Goal: Transaction & Acquisition: Purchase product/service

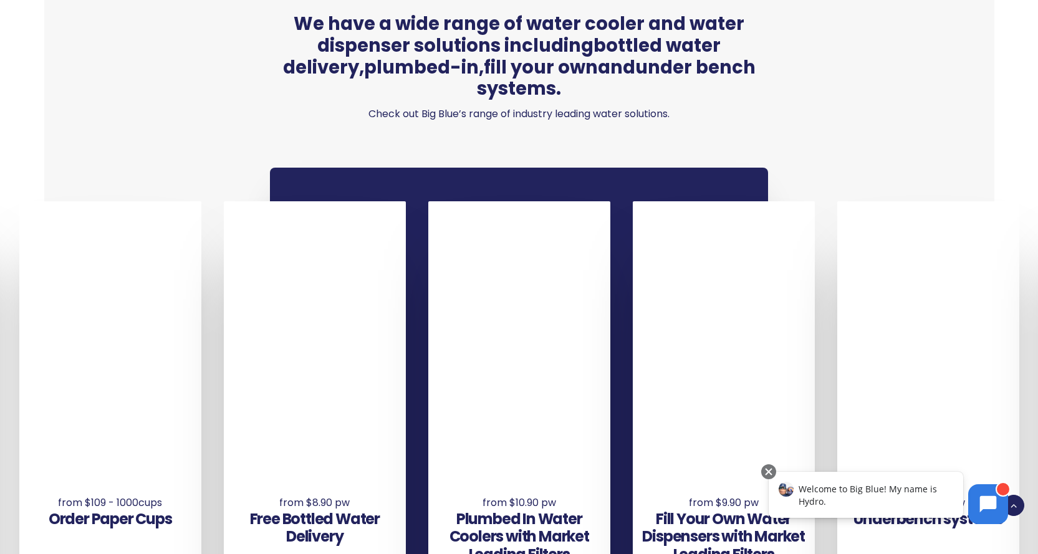
scroll to position [810, 0]
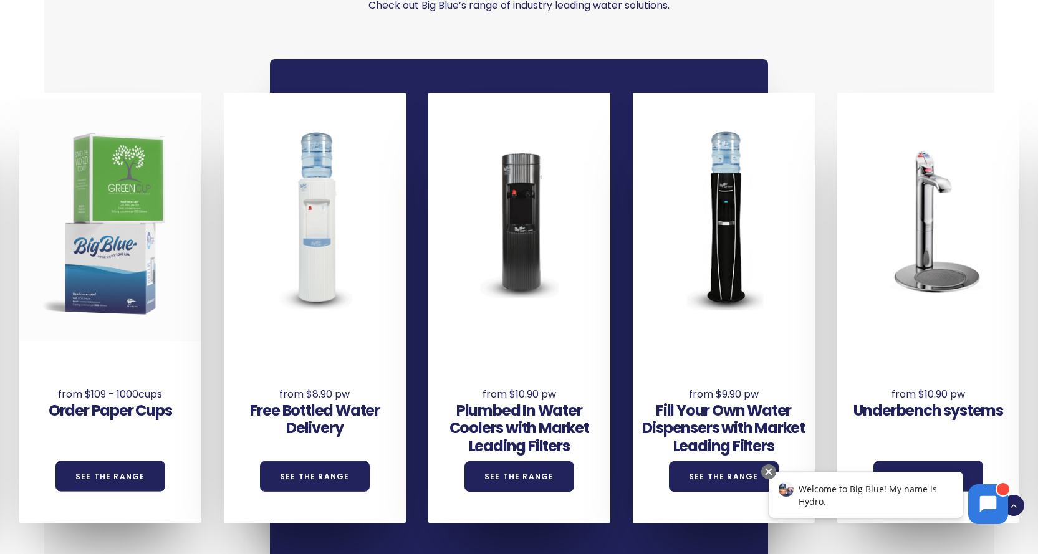
click at [143, 310] on div at bounding box center [110, 220] width 182 height 242
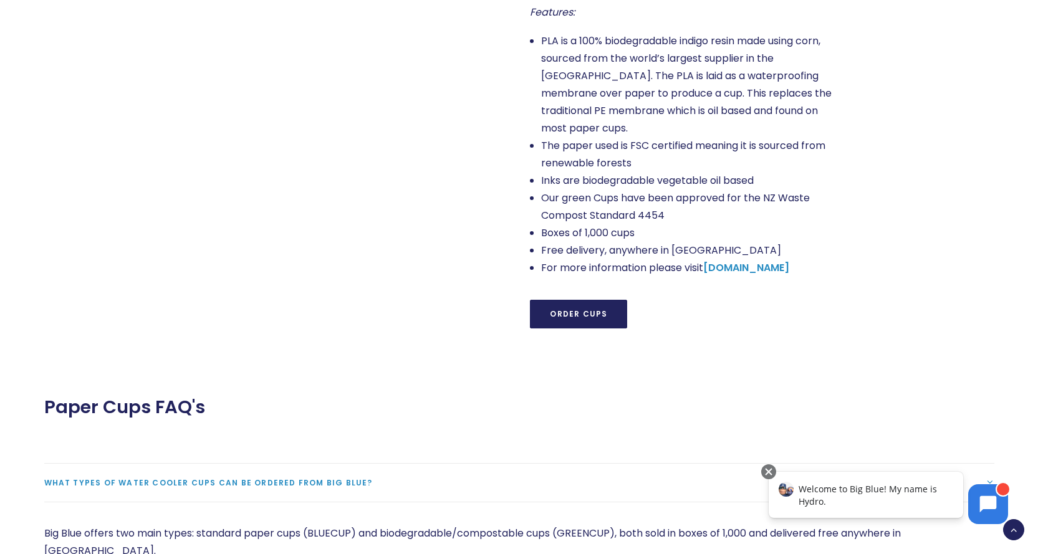
scroll to position [1010, 0]
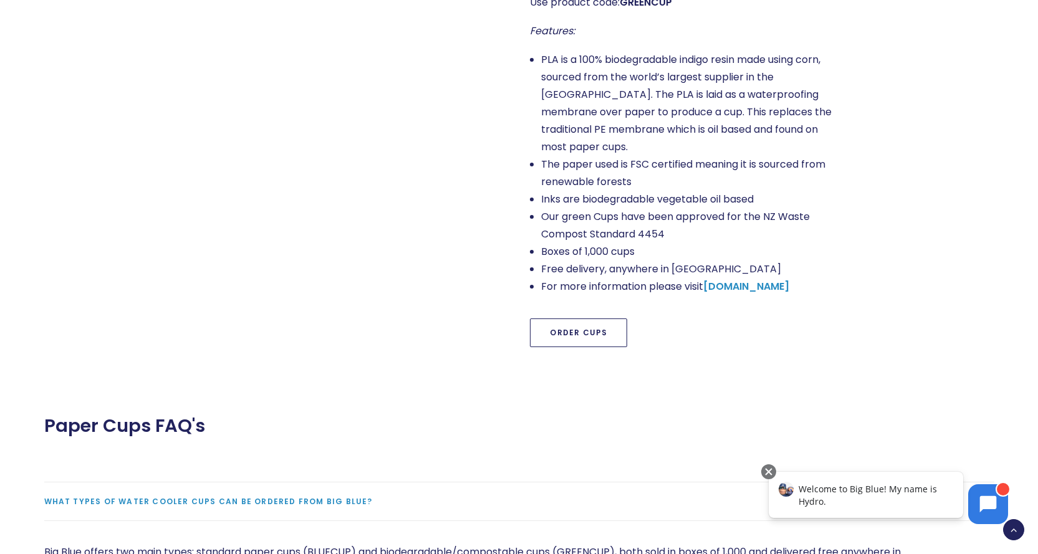
click at [590, 319] on link "Order Cups" at bounding box center [578, 333] width 97 height 29
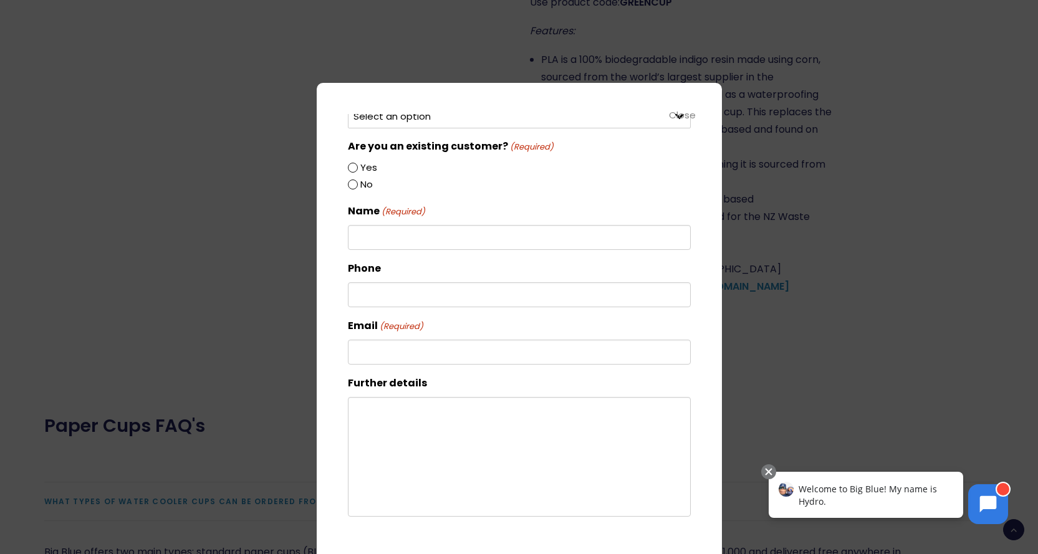
scroll to position [115, 0]
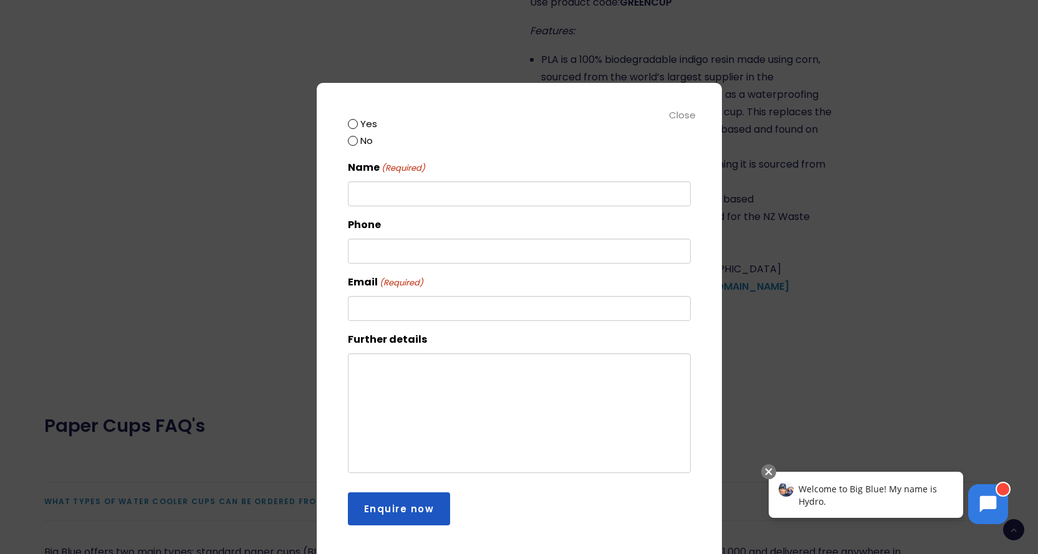
click at [877, 220] on div at bounding box center [519, 277] width 1038 height 554
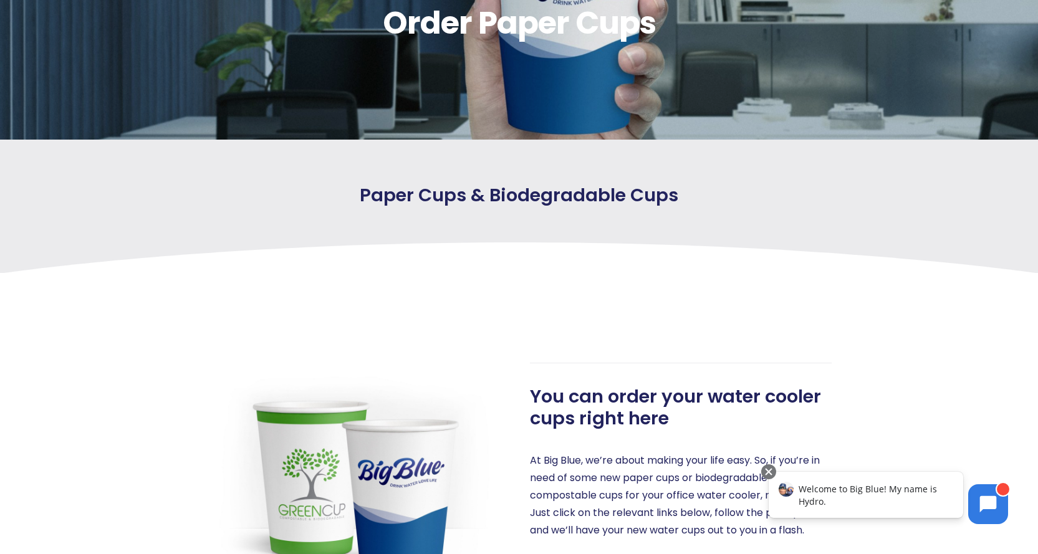
scroll to position [0, 0]
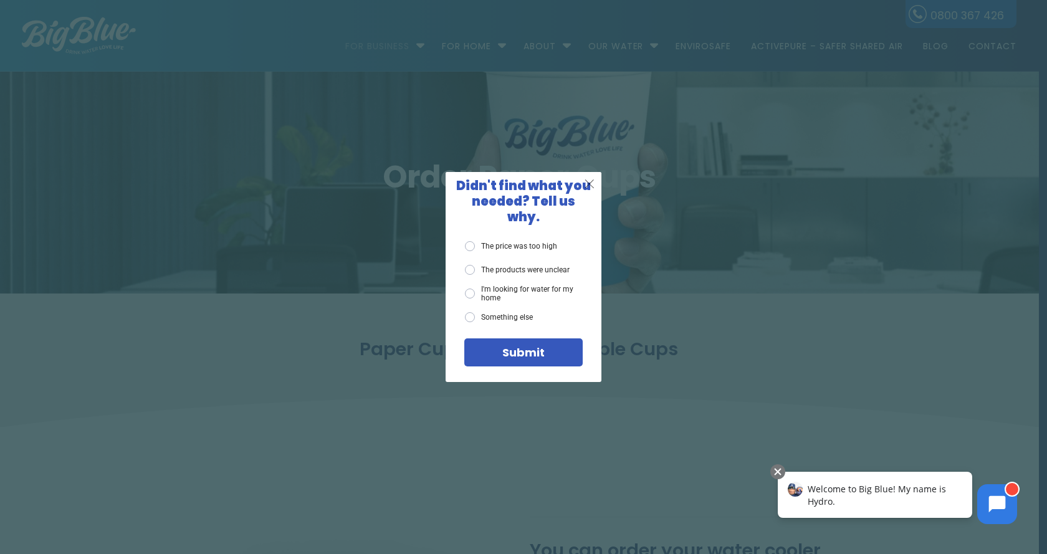
click at [593, 188] on span "X" at bounding box center [589, 184] width 11 height 16
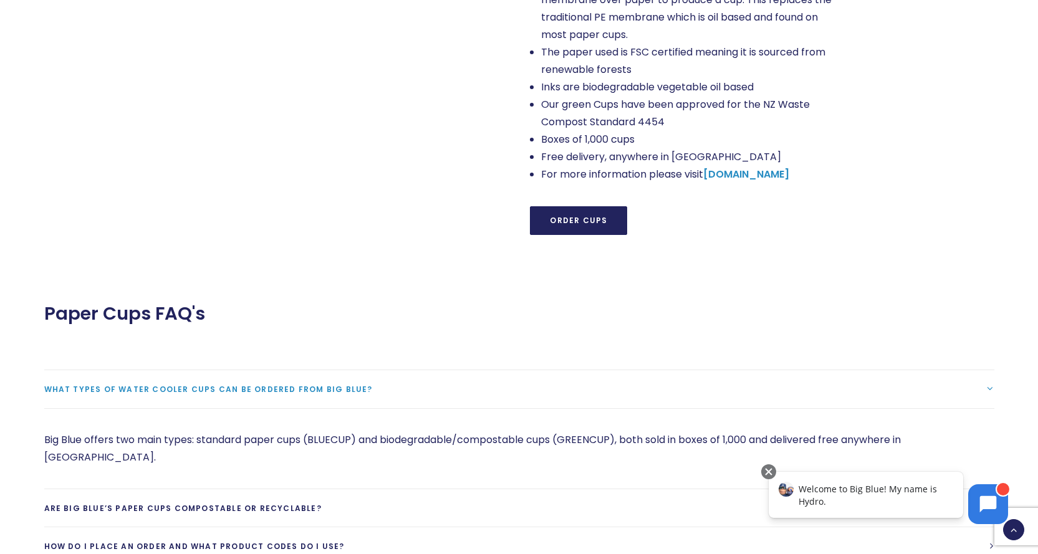
scroll to position [935, 0]
